Goal: Task Accomplishment & Management: Manage account settings

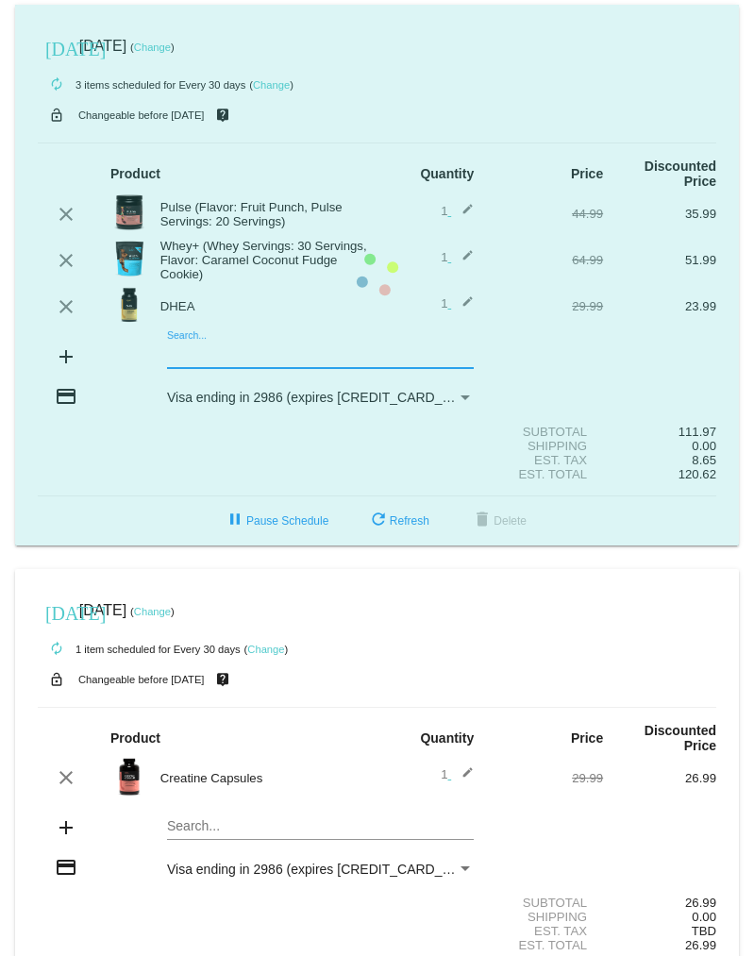
click at [194, 359] on mat-card "today Sep 29 2025 ( Change ) autorenew 3 items scheduled for Every 30 days ( Ch…" at bounding box center [377, 275] width 724 height 541
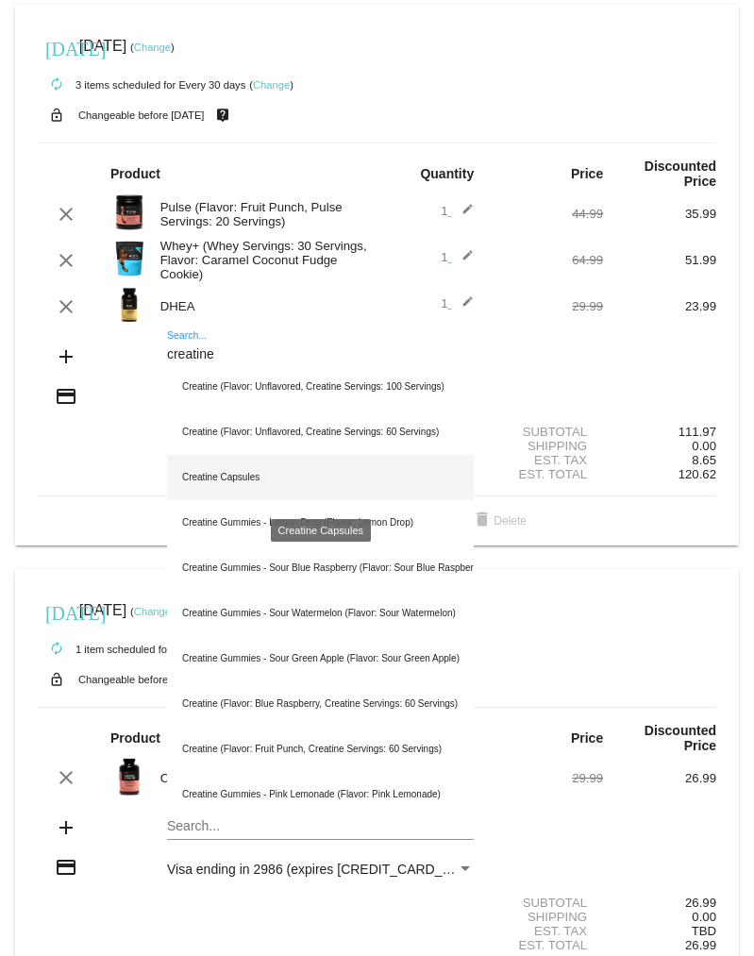
type input "creatine"
click at [209, 481] on div "Creatine Capsules" at bounding box center [320, 477] width 307 height 45
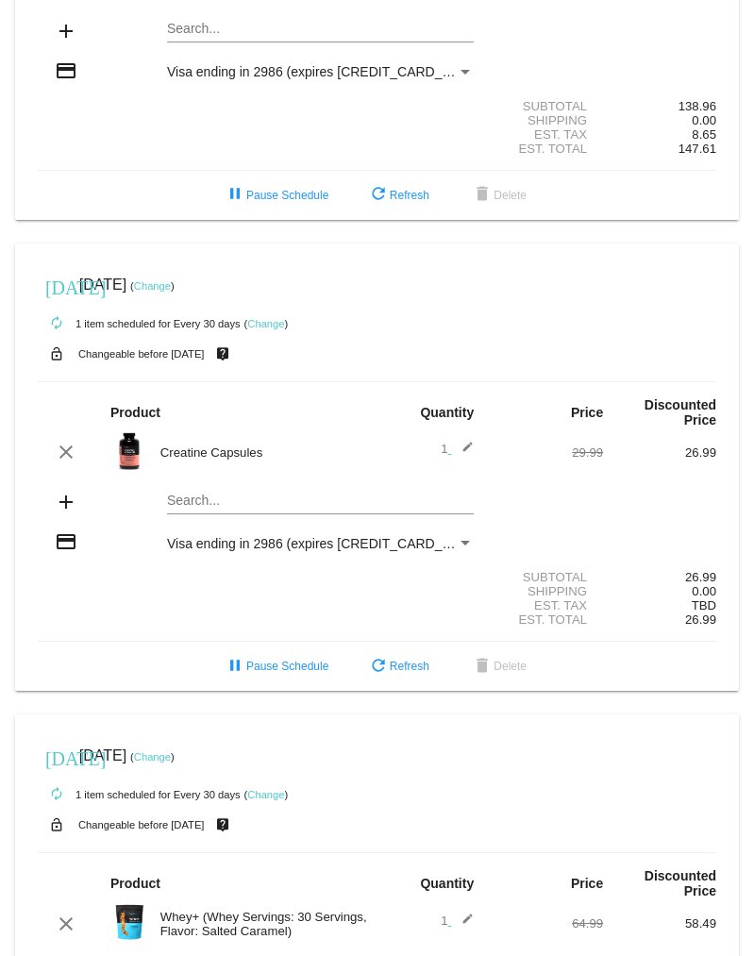
scroll to position [379, 0]
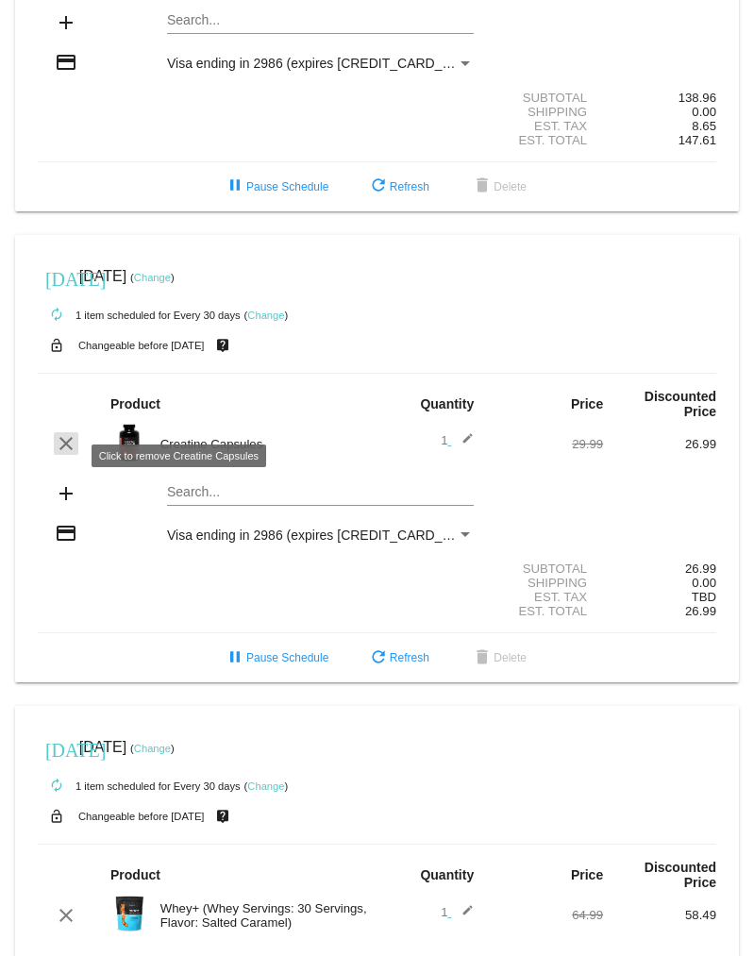
click at [63, 455] on mat-icon "clear" at bounding box center [66, 443] width 23 height 23
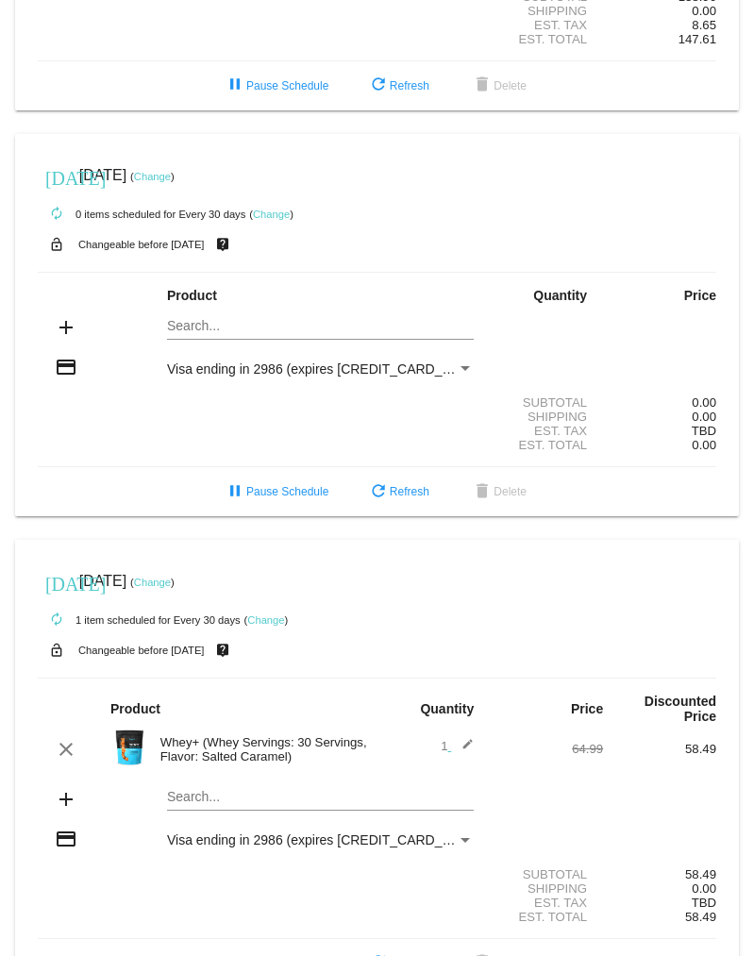
scroll to position [559, 0]
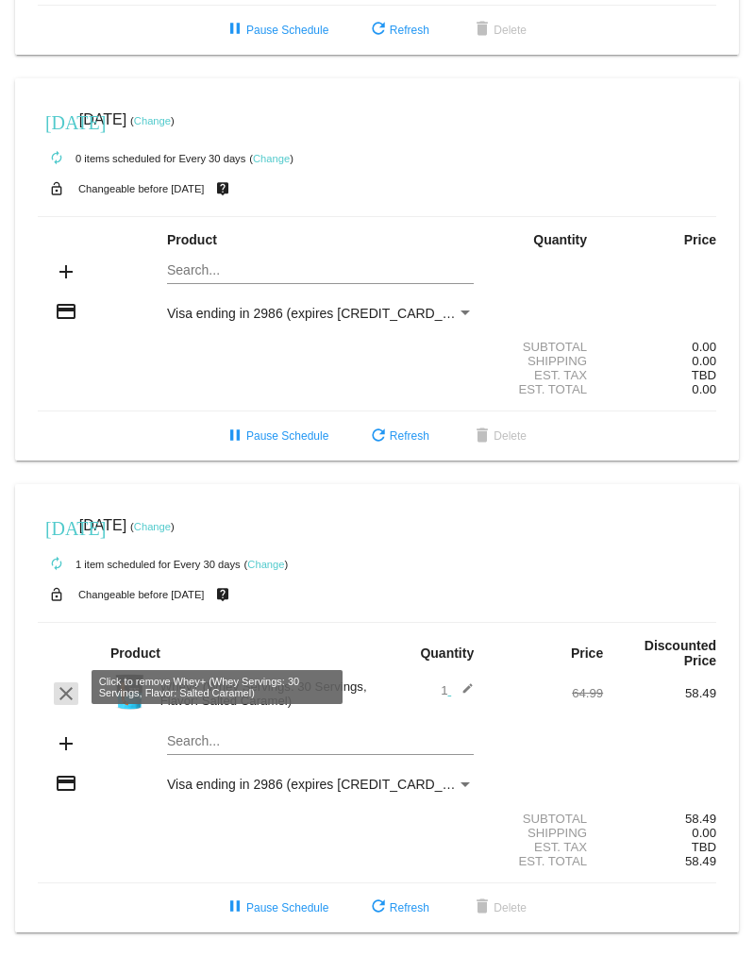
click at [64, 693] on mat-icon "clear" at bounding box center [66, 693] width 23 height 23
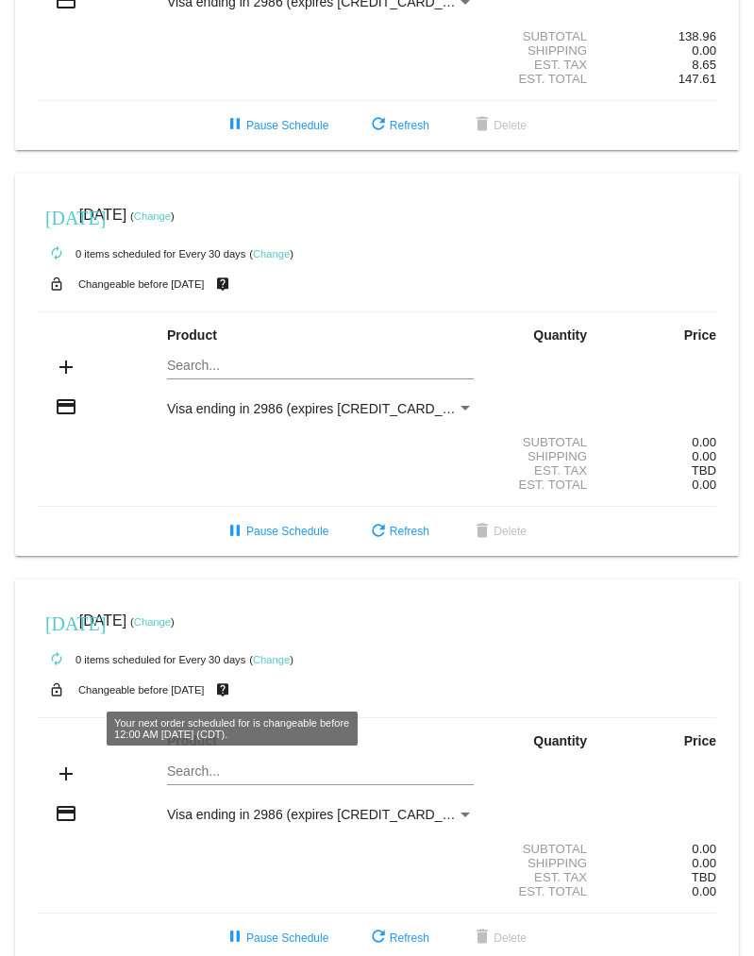
scroll to position [433, 0]
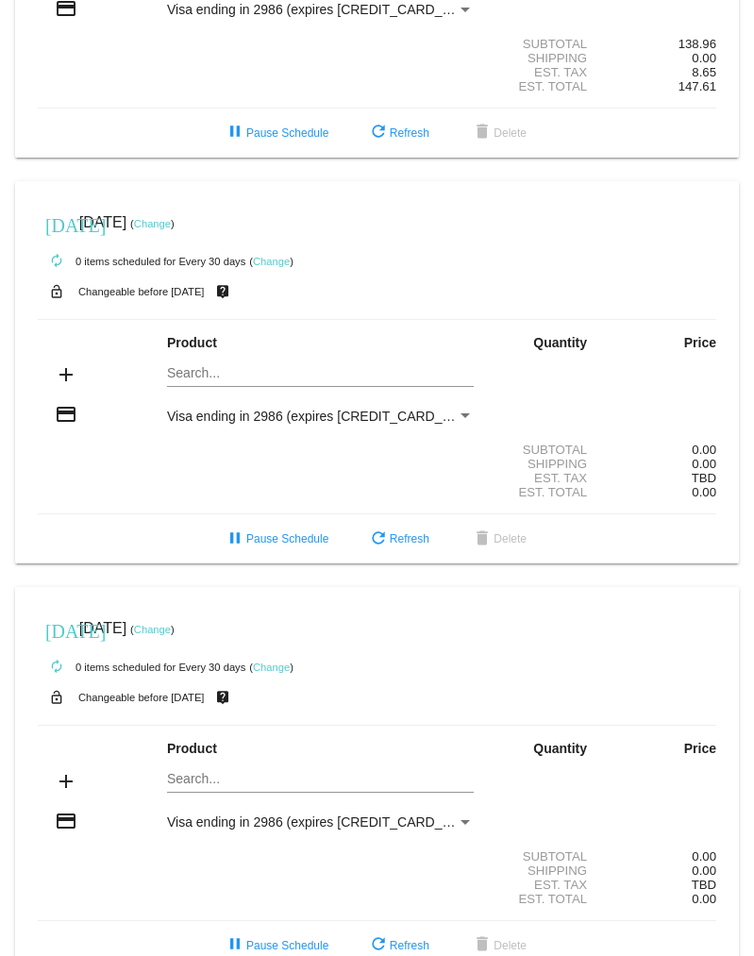
click at [171, 635] on link "Change" at bounding box center [152, 629] width 37 height 11
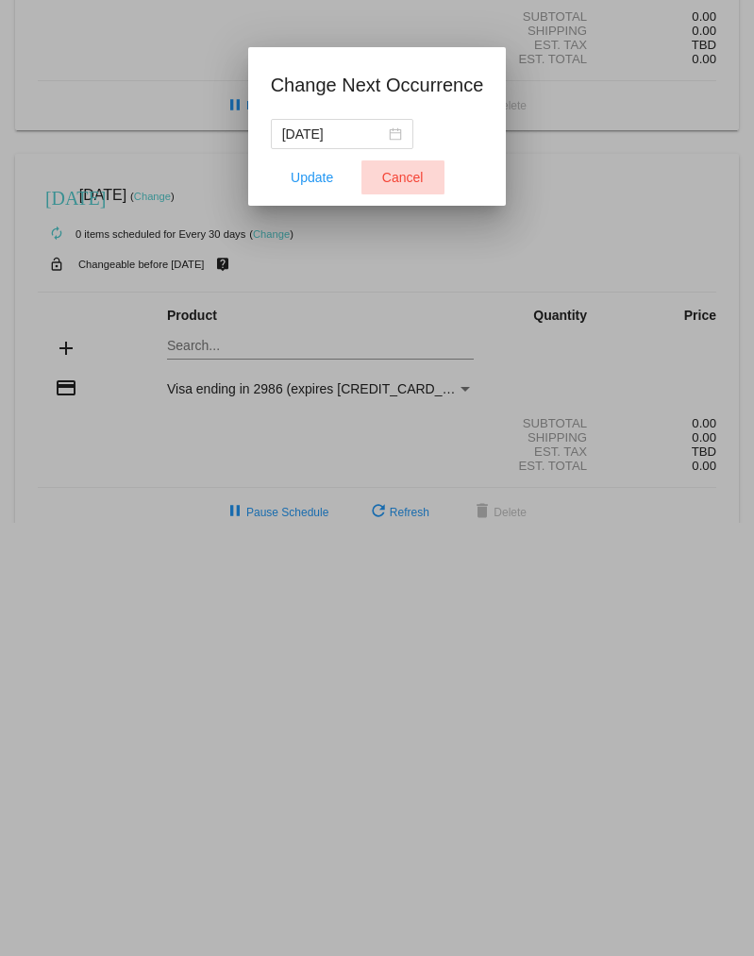
click at [390, 178] on span "Cancel" at bounding box center [403, 177] width 42 height 15
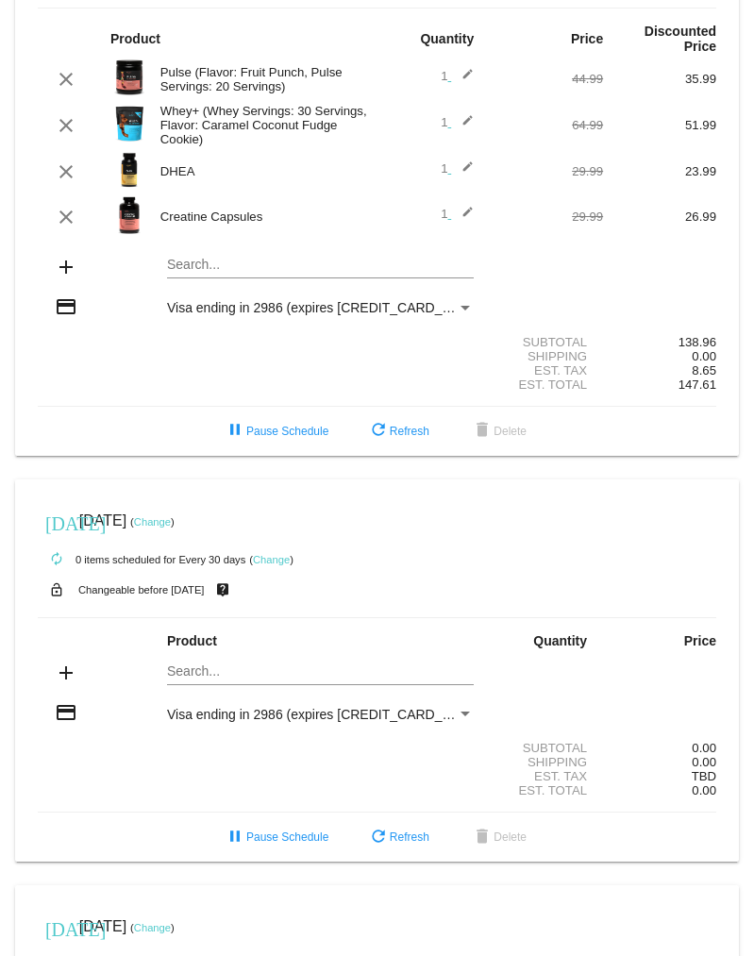
scroll to position [103, 0]
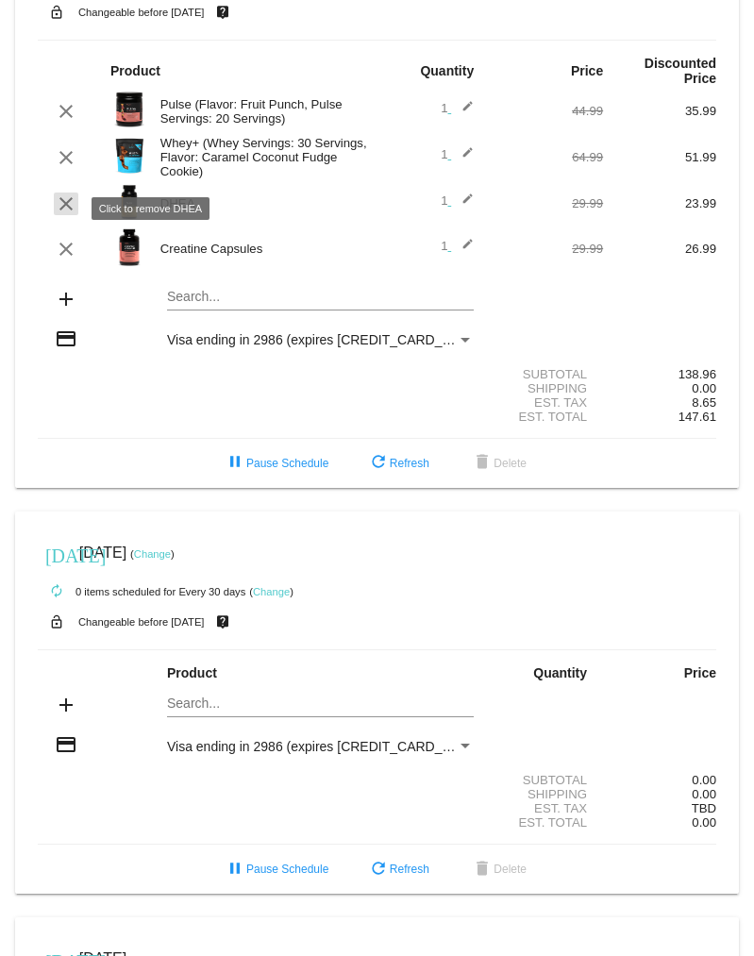
click at [57, 207] on mat-icon "clear" at bounding box center [66, 203] width 23 height 23
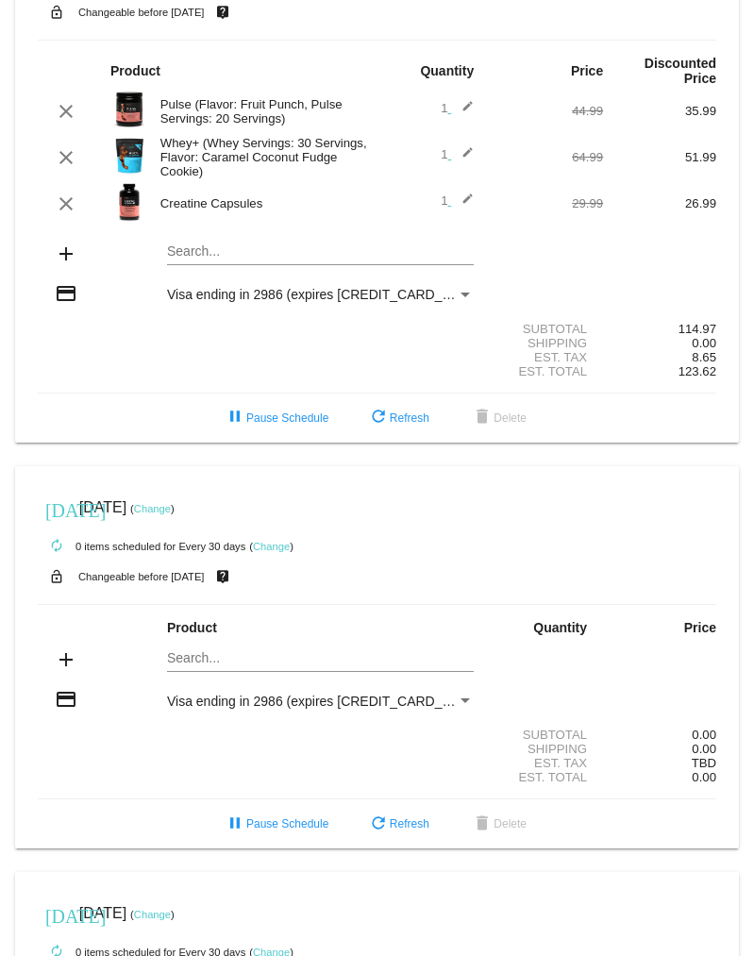
scroll to position [0, 0]
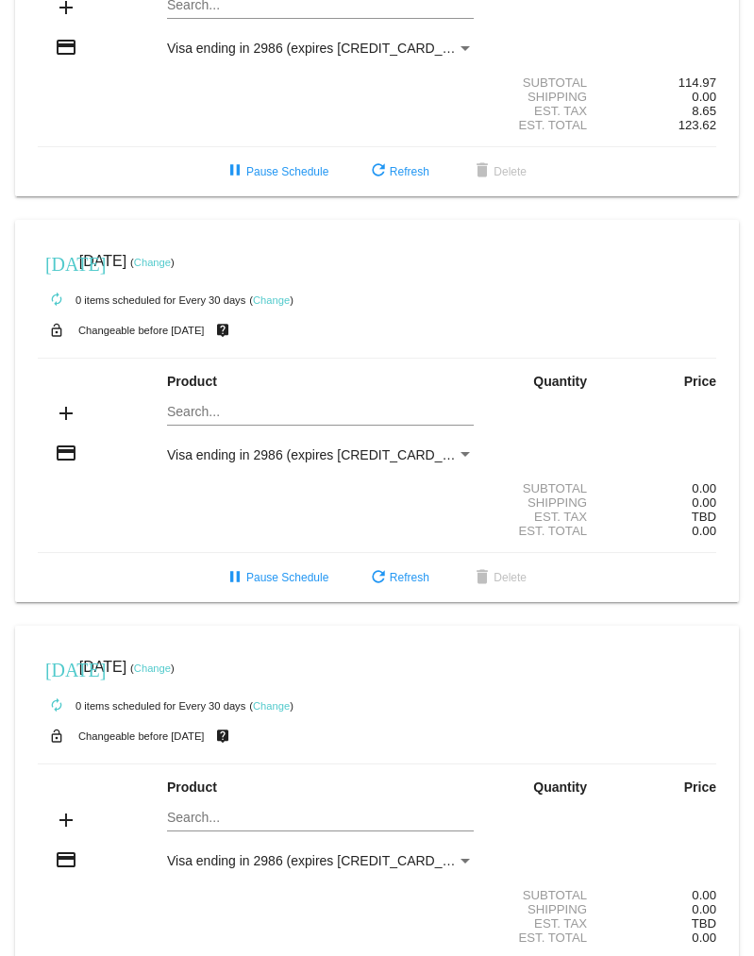
scroll to position [342, 0]
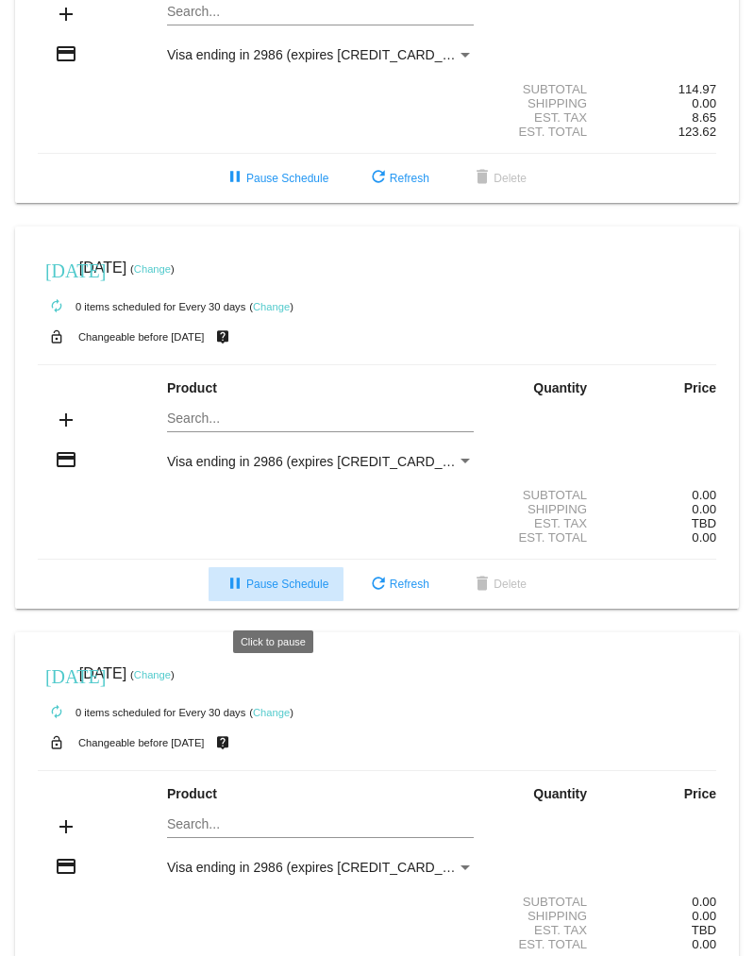
click at [288, 591] on span "pause Pause Schedule" at bounding box center [276, 583] width 105 height 13
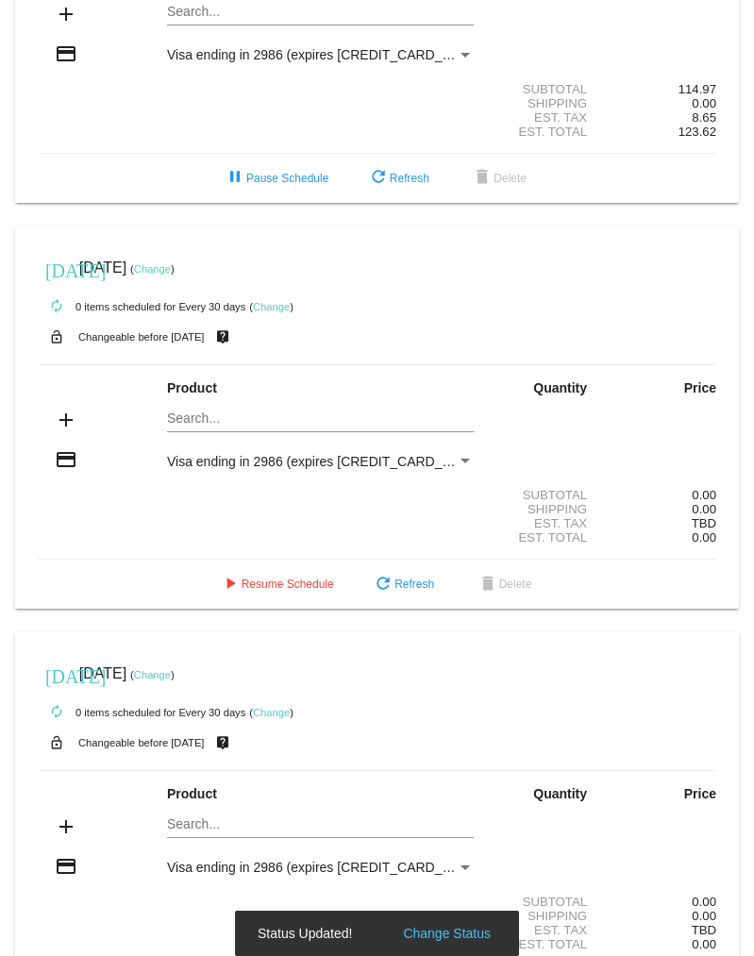
scroll to position [446, 0]
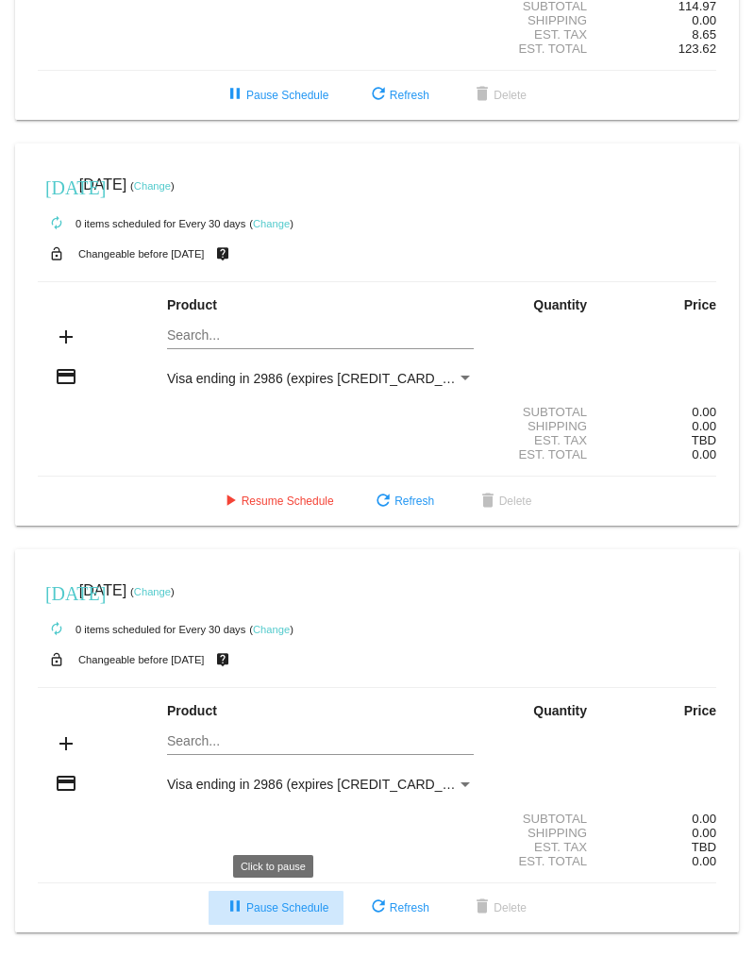
click at [274, 905] on span "pause Pause Schedule" at bounding box center [276, 907] width 105 height 13
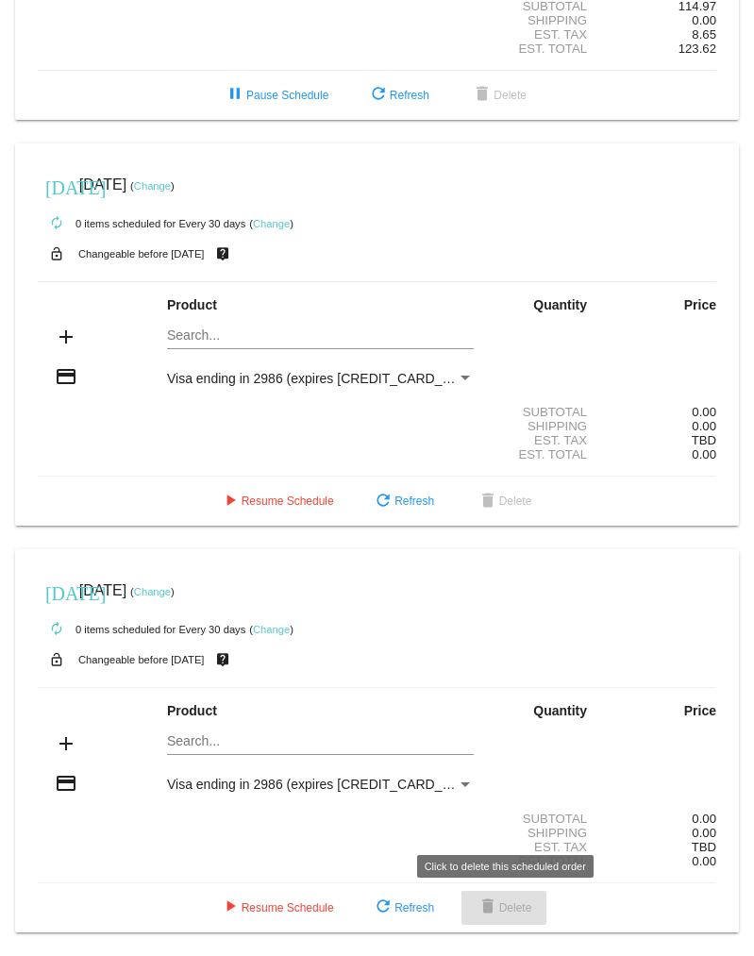
click at [495, 907] on mat-icon "delete" at bounding box center [487, 907] width 23 height 23
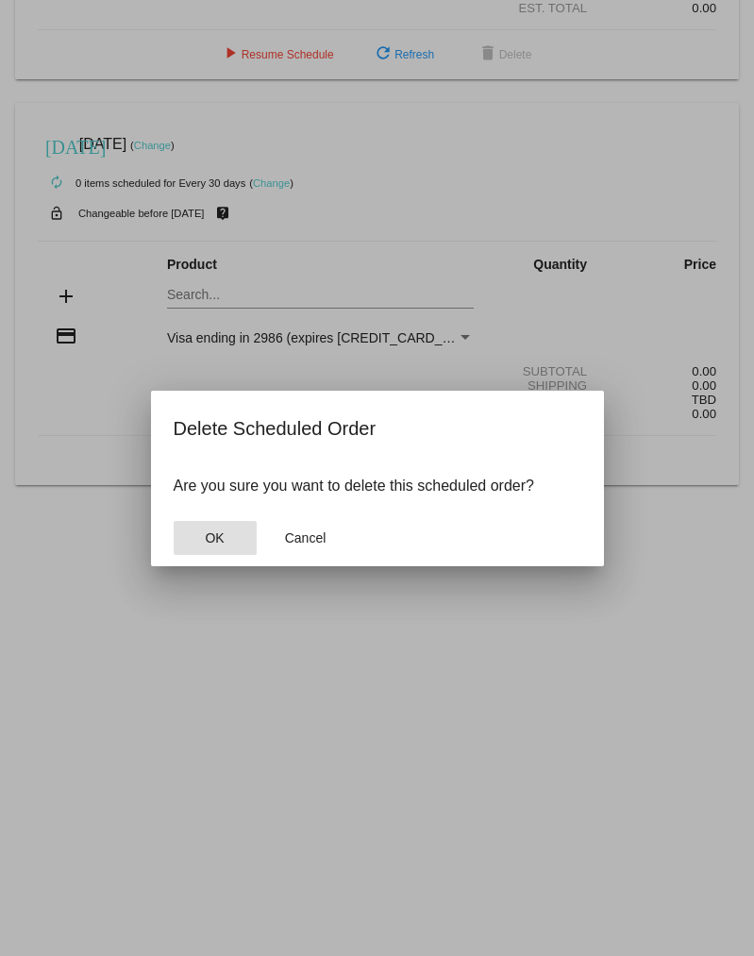
click at [198, 530] on button "OK" at bounding box center [215, 538] width 83 height 34
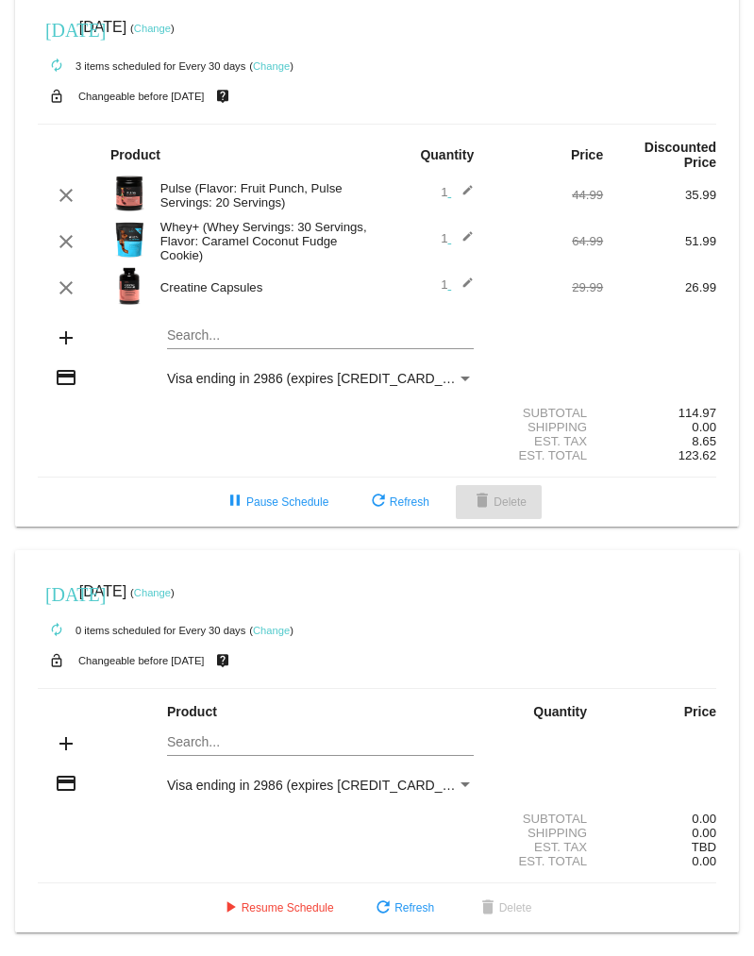
scroll to position [35, 0]
click at [504, 495] on span "delete Delete" at bounding box center [499, 501] width 56 height 13
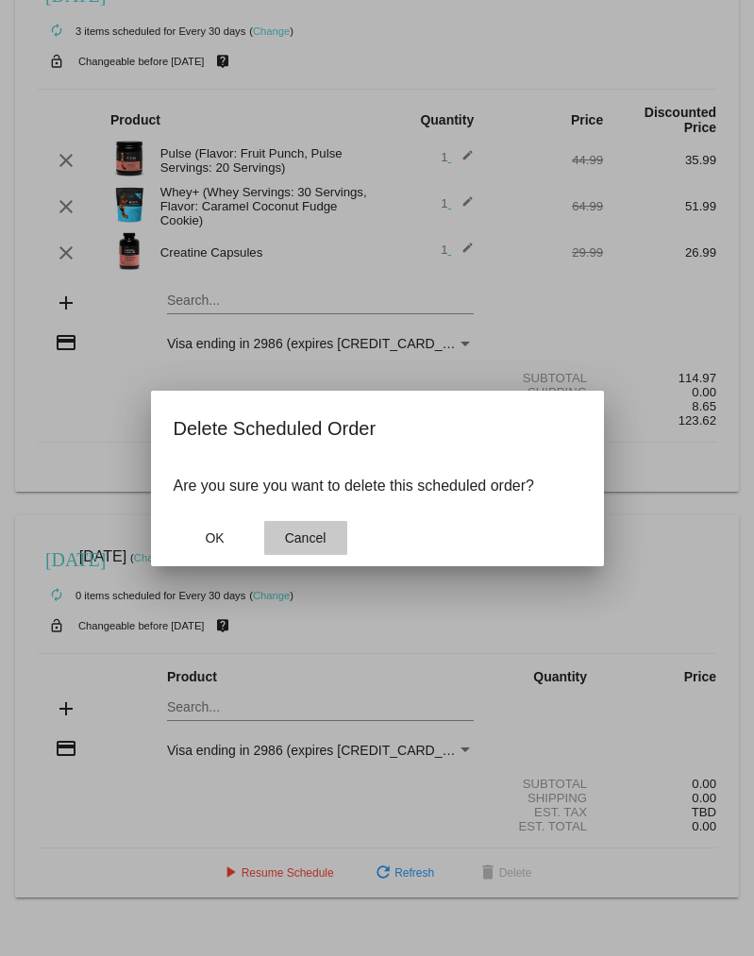
click at [306, 541] on span "Cancel" at bounding box center [306, 537] width 42 height 15
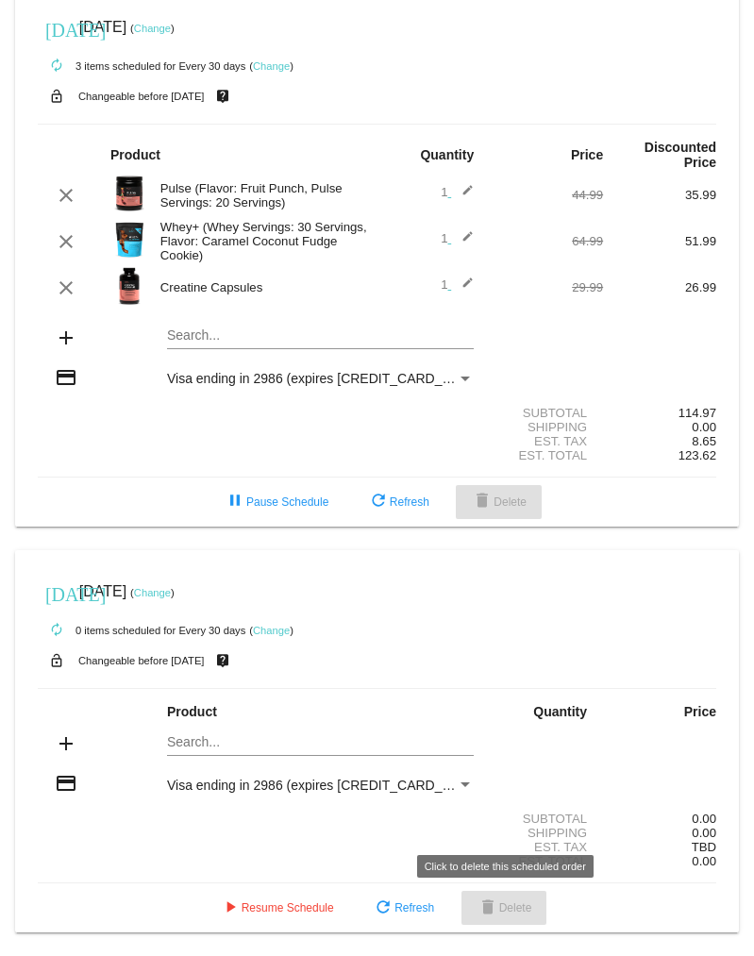
click at [509, 906] on span "delete Delete" at bounding box center [504, 907] width 56 height 13
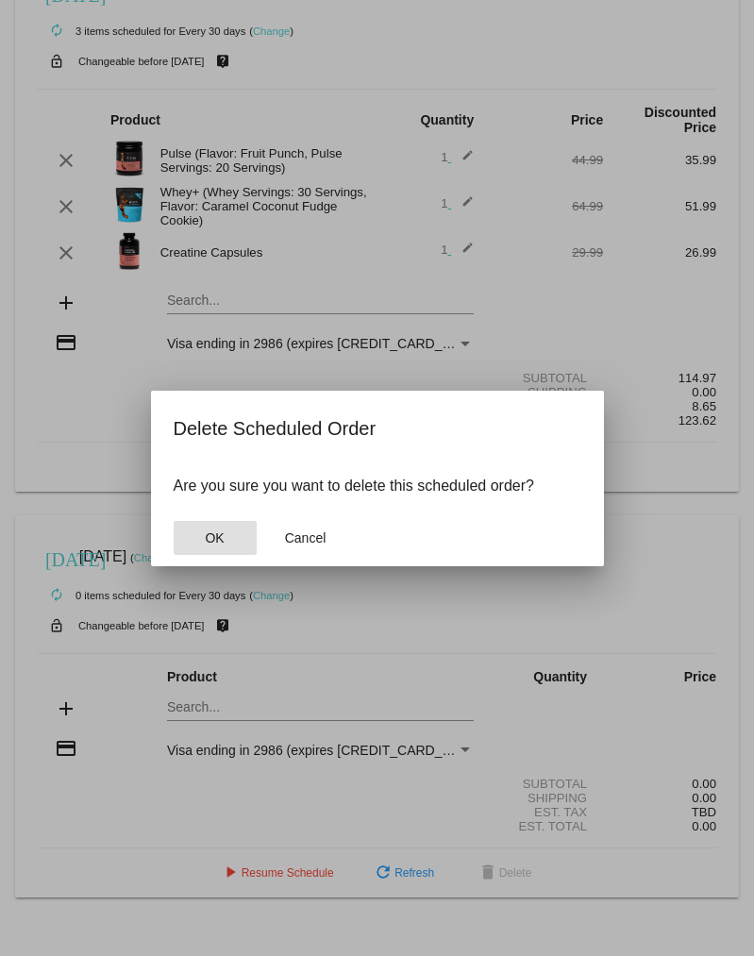
click at [211, 536] on span "OK" at bounding box center [214, 537] width 19 height 15
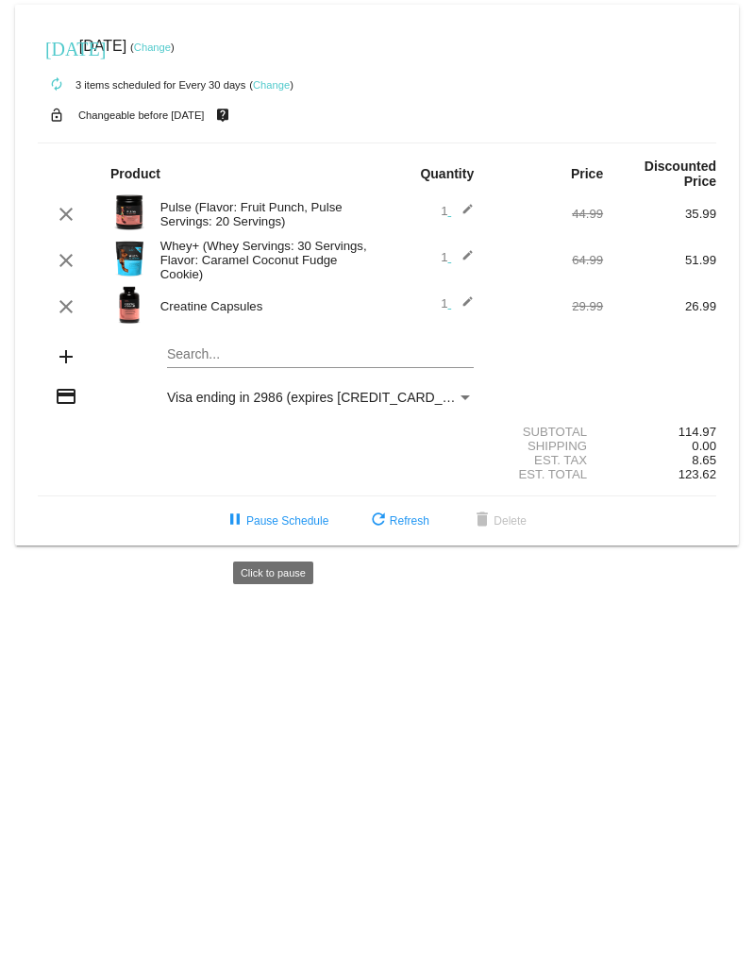
scroll to position [0, 0]
